Goal: Task Accomplishment & Management: Manage account settings

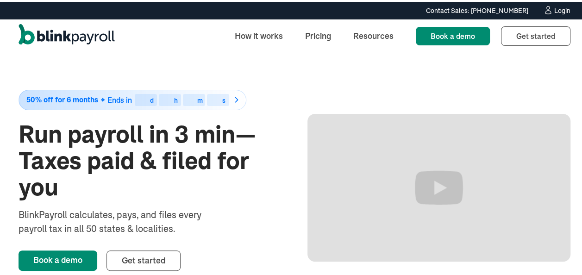
click at [554, 7] on div "Login" at bounding box center [562, 9] width 16 height 6
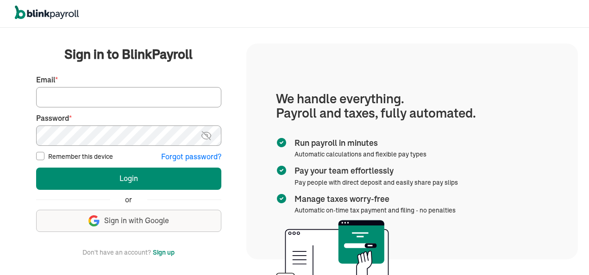
click at [65, 98] on input "Email *" at bounding box center [128, 97] width 185 height 20
type input "jeanromano777@gmail.com"
click at [36, 167] on button "Login" at bounding box center [128, 178] width 185 height 22
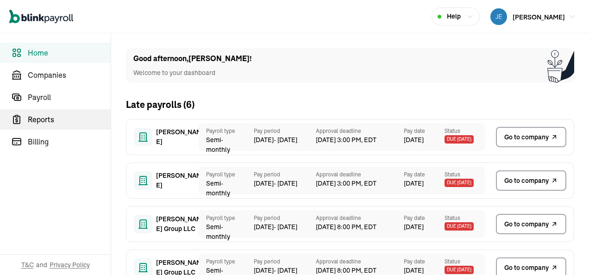
click at [49, 119] on span "Reports" at bounding box center [69, 119] width 83 height 11
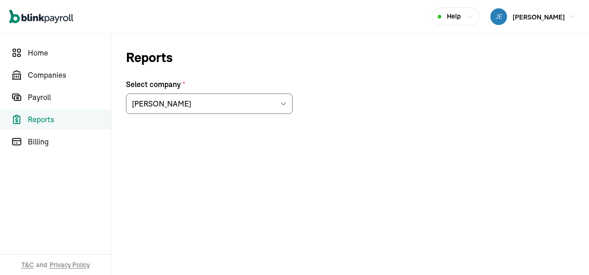
click at [48, 118] on span "Reports" at bounding box center [69, 119] width 83 height 11
click at [283, 103] on icon at bounding box center [282, 103] width 7 height 7
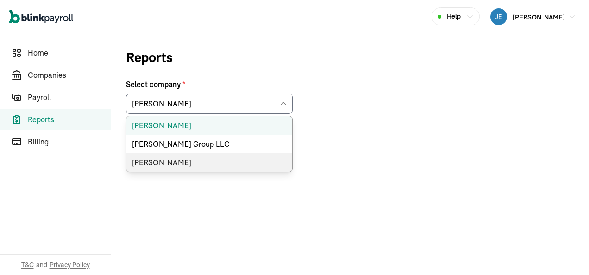
click at [172, 159] on li "[PERSON_NAME]" at bounding box center [209, 162] width 166 height 19
type input "[PERSON_NAME]"
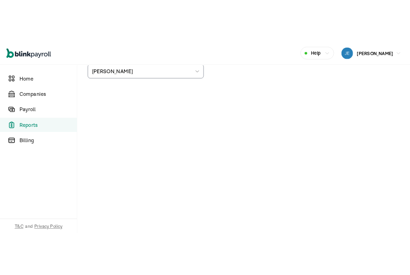
scroll to position [64, 0]
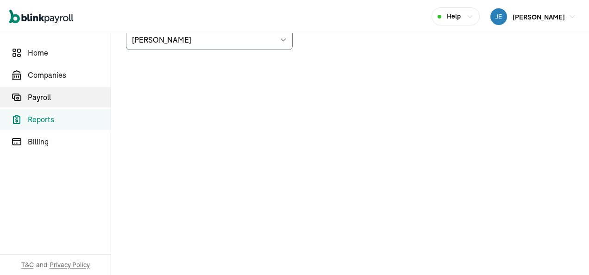
click at [50, 97] on span "Payroll" at bounding box center [69, 97] width 83 height 11
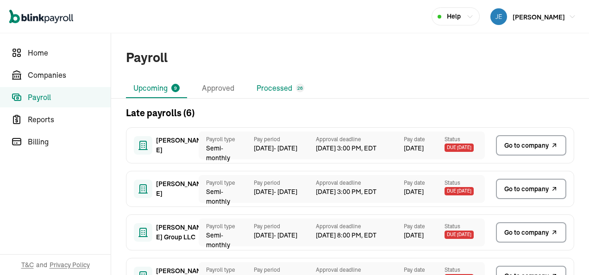
click at [280, 86] on li "Processed 26" at bounding box center [280, 88] width 62 height 19
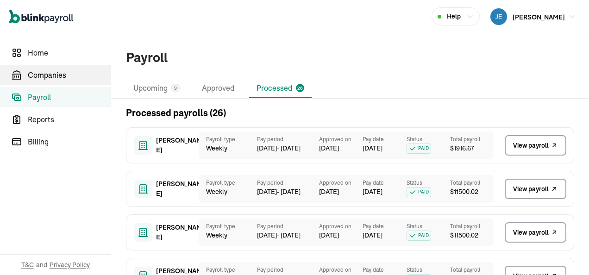
click at [50, 74] on span "Companies" at bounding box center [69, 74] width 83 height 11
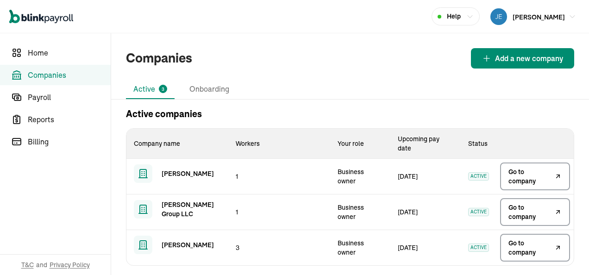
click at [516, 250] on span "Go to company" at bounding box center [530, 247] width 44 height 19
click at [513, 175] on span "Go to company" at bounding box center [530, 176] width 44 height 19
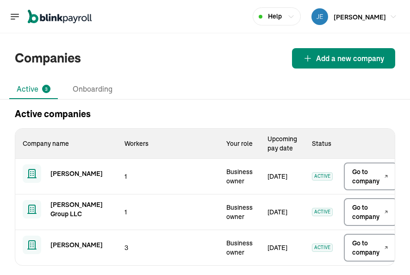
click at [363, 210] on span "Go to company" at bounding box center [367, 212] width 30 height 19
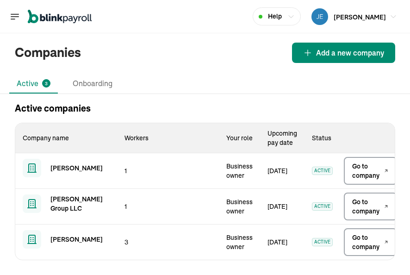
scroll to position [12, 0]
click at [372, 199] on span "Go to company" at bounding box center [367, 206] width 30 height 19
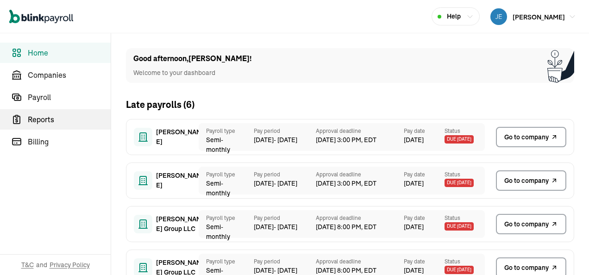
click at [49, 119] on span "Reports" at bounding box center [69, 119] width 83 height 11
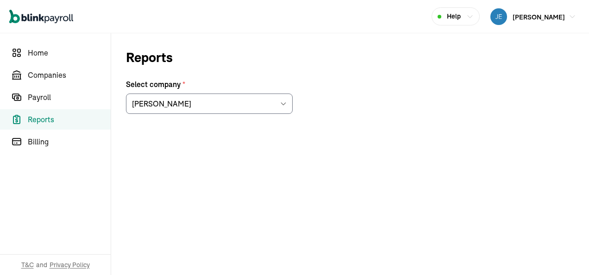
click at [48, 118] on span "Reports" at bounding box center [69, 119] width 83 height 11
click at [283, 103] on icon at bounding box center [282, 103] width 7 height 7
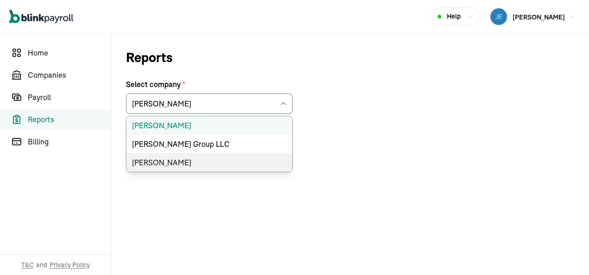
click at [172, 159] on li "[PERSON_NAME]" at bounding box center [209, 162] width 166 height 19
type input "[PERSON_NAME]"
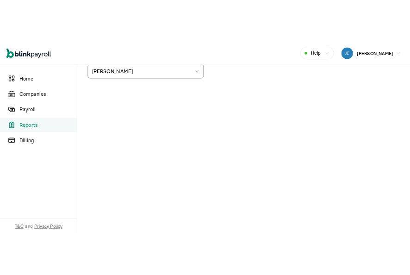
scroll to position [64, 0]
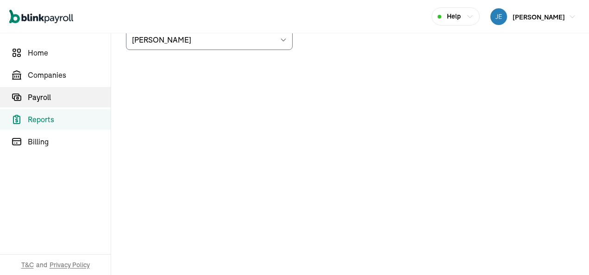
click at [50, 97] on span "Payroll" at bounding box center [69, 97] width 83 height 11
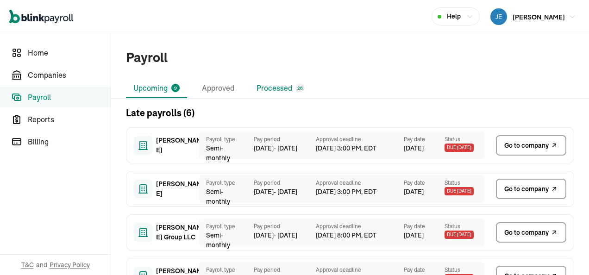
click at [280, 86] on li "Processed 26" at bounding box center [280, 88] width 62 height 19
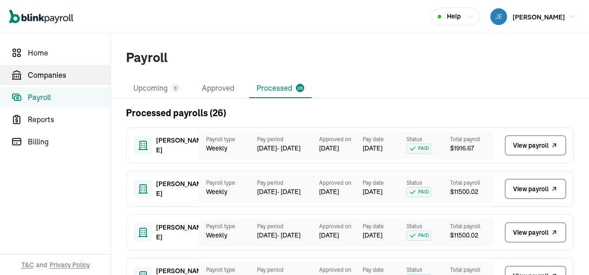
click at [50, 74] on span "Companies" at bounding box center [69, 74] width 83 height 11
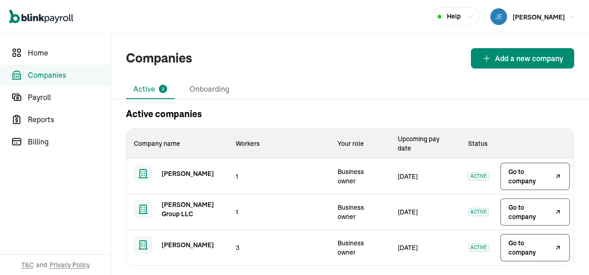
click at [516, 250] on span "Go to company" at bounding box center [530, 247] width 44 height 19
click at [513, 175] on span "Go to company" at bounding box center [530, 176] width 44 height 19
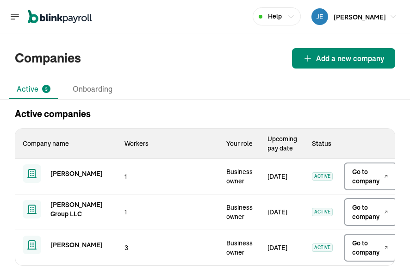
click at [363, 210] on span "Go to company" at bounding box center [367, 212] width 30 height 19
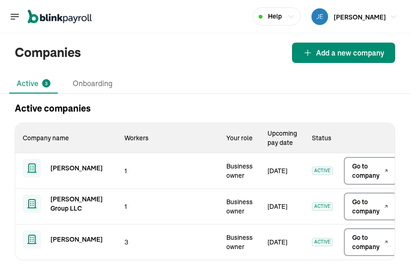
scroll to position [12, 0]
click at [372, 199] on span "Go to company" at bounding box center [367, 206] width 30 height 19
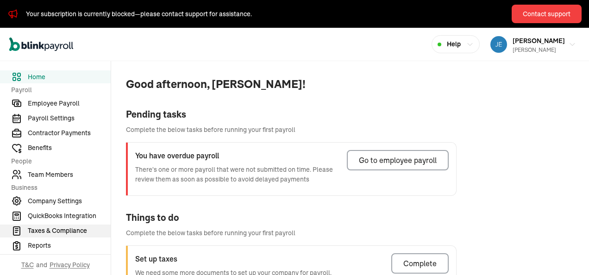
click at [60, 229] on span "Taxes & Compliance" at bounding box center [69, 231] width 83 height 10
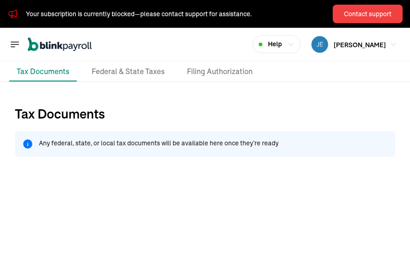
scroll to position [91, 0]
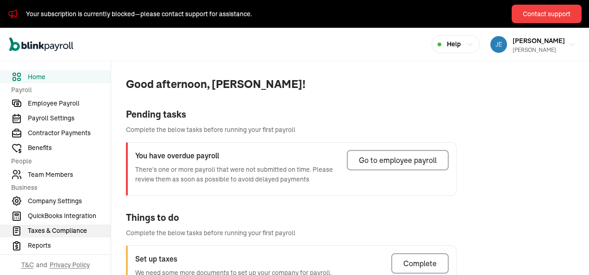
click at [69, 227] on span "Taxes & Compliance" at bounding box center [69, 231] width 83 height 10
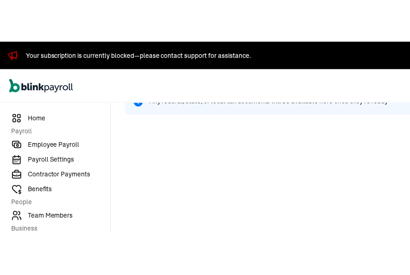
scroll to position [91, 0]
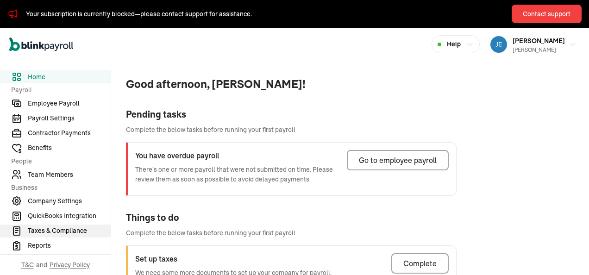
click at [69, 227] on span "Taxes & Compliance" at bounding box center [69, 231] width 83 height 10
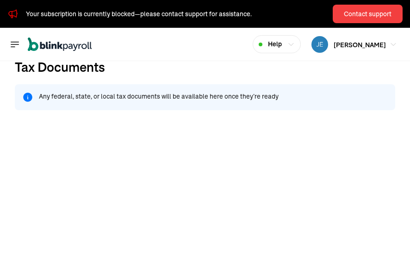
scroll to position [91, 0]
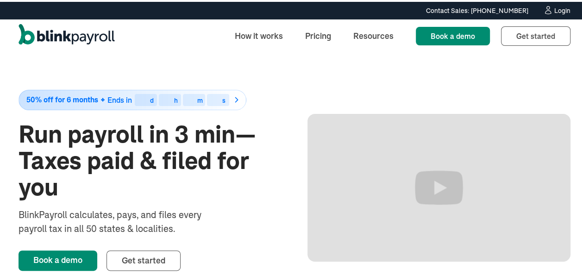
click at [554, 8] on div "Login" at bounding box center [562, 9] width 16 height 6
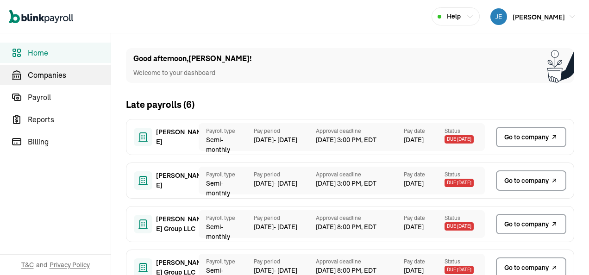
click at [55, 73] on span "Companies" at bounding box center [69, 74] width 83 height 11
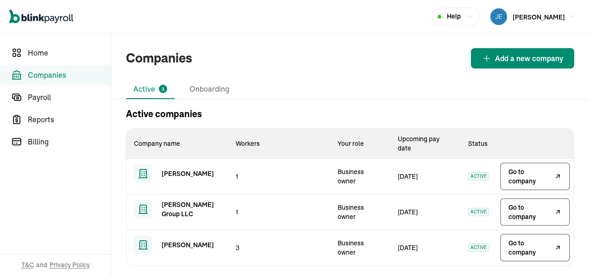
click at [525, 206] on span "Go to company" at bounding box center [530, 212] width 44 height 19
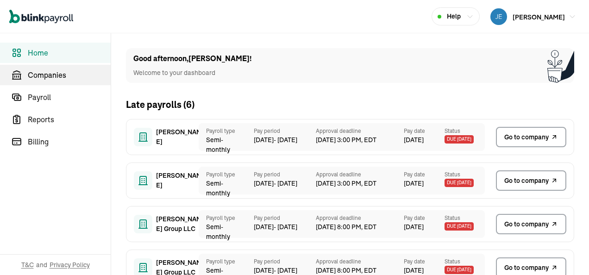
click at [55, 73] on span "Companies" at bounding box center [69, 74] width 83 height 11
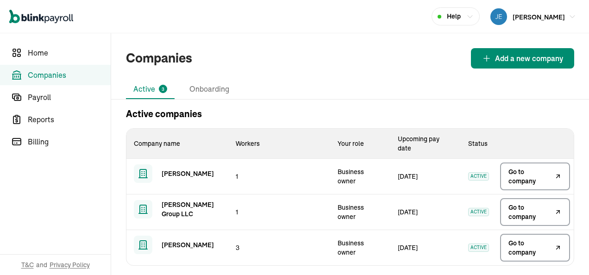
click at [525, 206] on span "Go to company" at bounding box center [530, 212] width 44 height 19
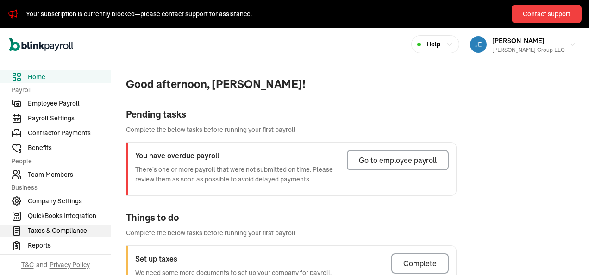
click at [56, 230] on span "Taxes & Compliance" at bounding box center [69, 231] width 83 height 10
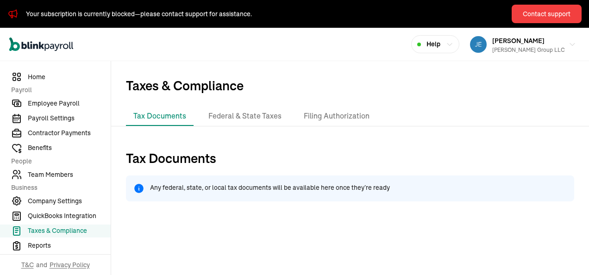
scroll to position [46, 0]
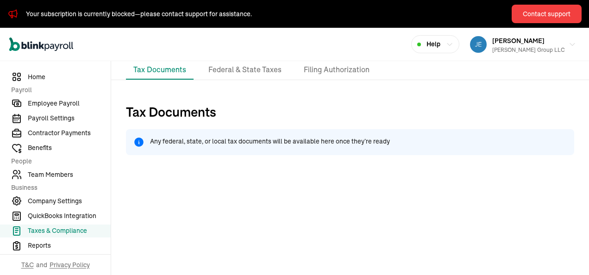
click at [77, 231] on span "Taxes & Compliance" at bounding box center [69, 231] width 83 height 10
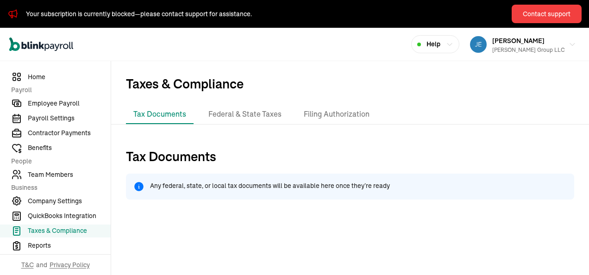
scroll to position [0, 0]
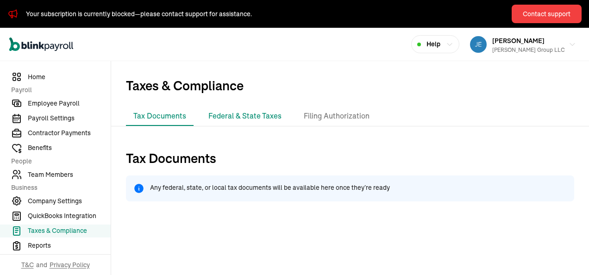
click at [252, 114] on li "Federal & State Taxes" at bounding box center [245, 115] width 88 height 19
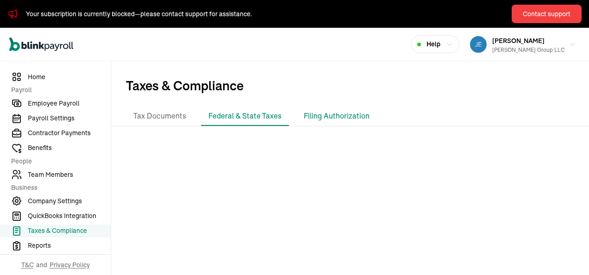
click at [326, 117] on li "Filing Authorization" at bounding box center [336, 115] width 81 height 19
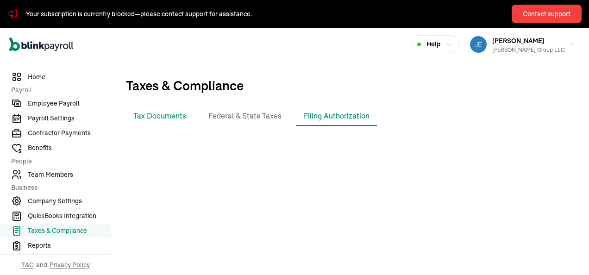
click at [174, 116] on li "Tax Documents" at bounding box center [160, 115] width 68 height 19
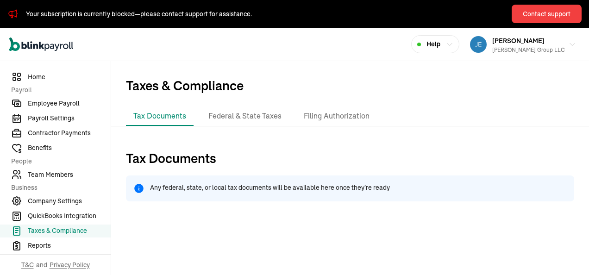
scroll to position [46, 0]
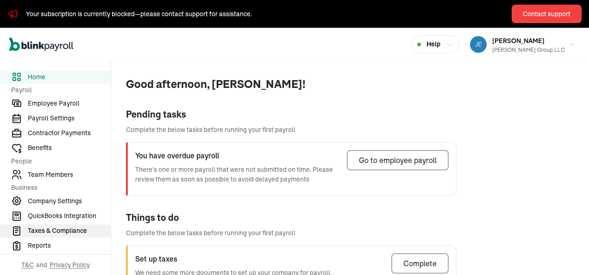
click at [56, 230] on span "Taxes & Compliance" at bounding box center [69, 231] width 83 height 10
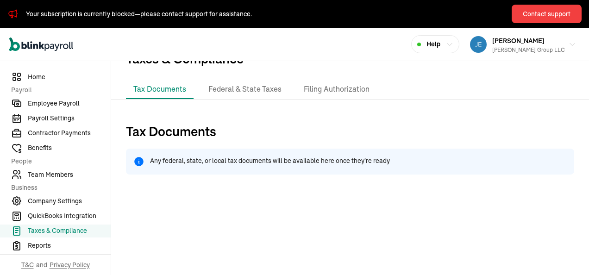
scroll to position [46, 0]
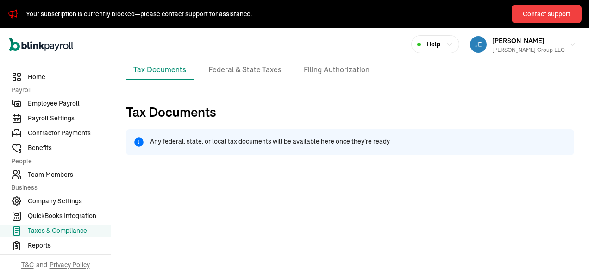
click at [77, 231] on span "Taxes & Compliance" at bounding box center [69, 231] width 83 height 10
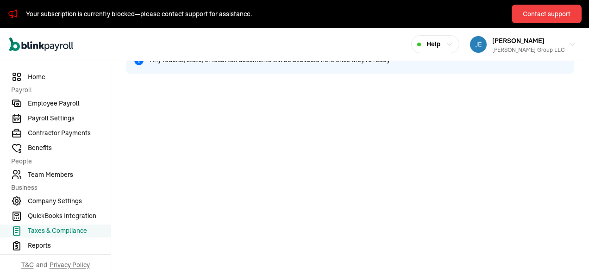
scroll to position [0, 0]
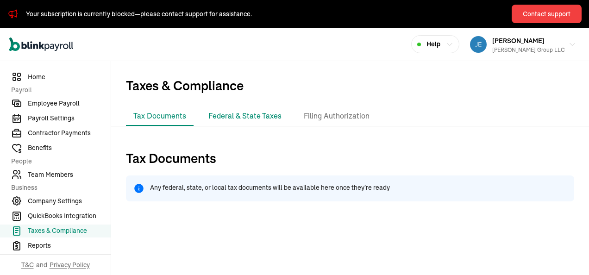
click at [252, 114] on li "Federal & State Taxes" at bounding box center [245, 115] width 88 height 19
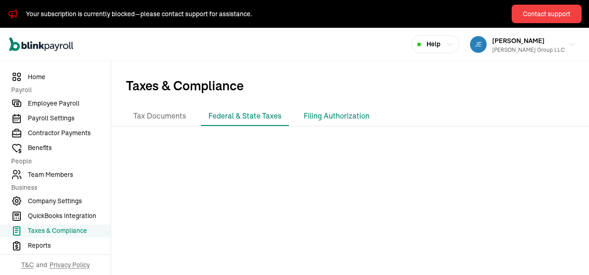
click at [326, 117] on li "Filing Authorization" at bounding box center [336, 115] width 81 height 19
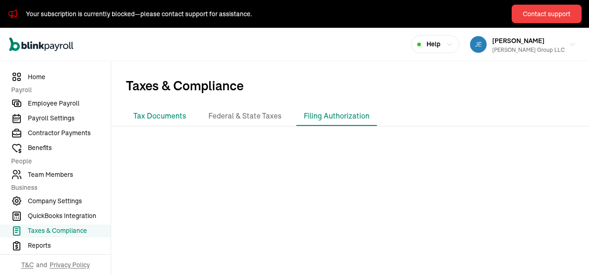
click at [174, 116] on li "Tax Documents" at bounding box center [160, 115] width 68 height 19
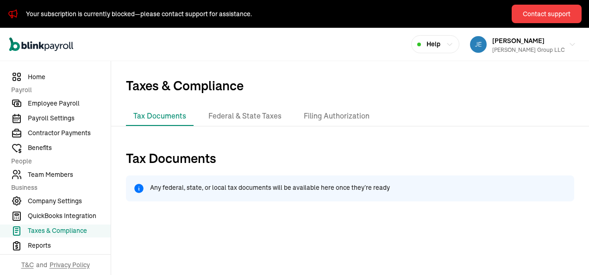
scroll to position [46, 0]
